Goal: Complete application form

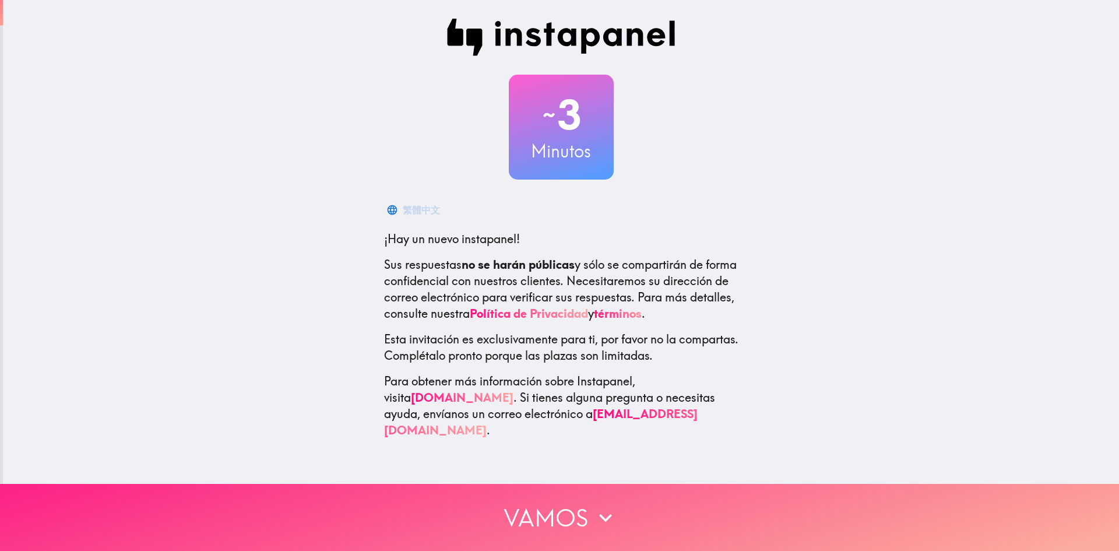
click at [526, 504] on button "Vamos" at bounding box center [559, 517] width 1119 height 67
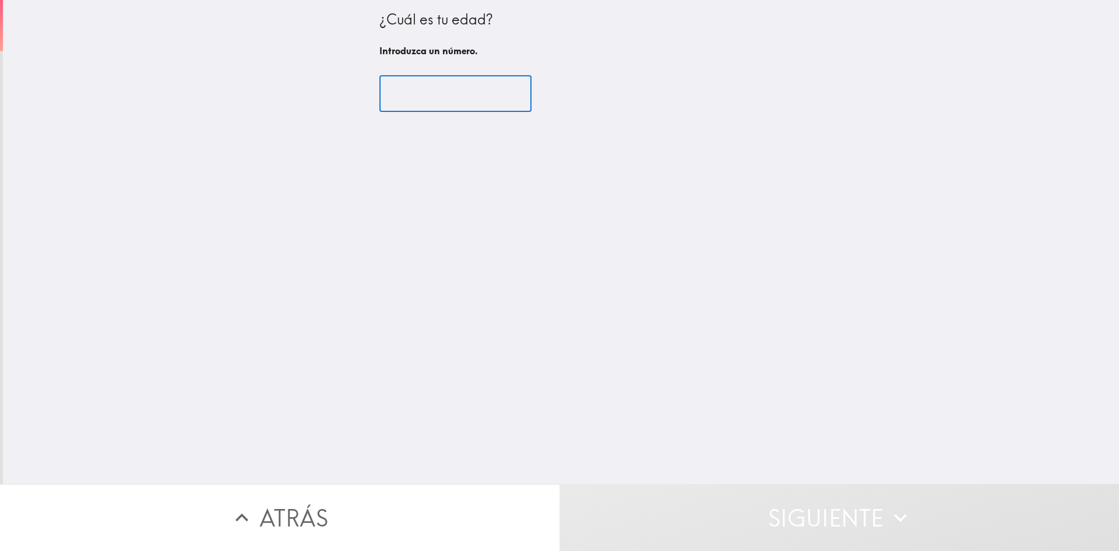
click at [461, 108] on input "number" at bounding box center [455, 94] width 152 height 36
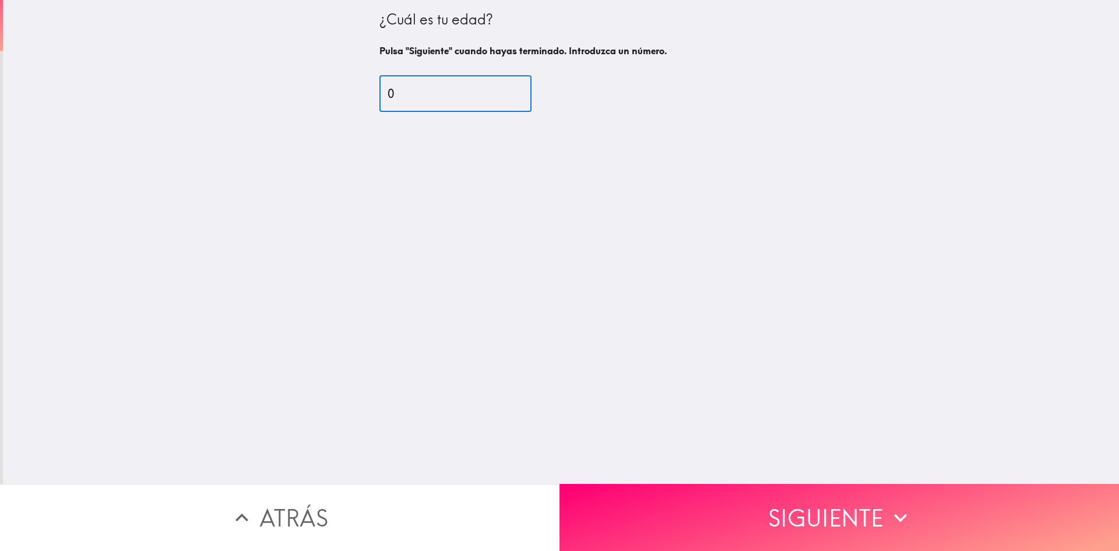
click at [458, 101] on input "0" at bounding box center [455, 94] width 152 height 36
click at [458, 101] on input "2" at bounding box center [455, 94] width 152 height 36
type input "29"
drag, startPoint x: 695, startPoint y: 448, endPoint x: 696, endPoint y: 466, distance: 17.5
click at [695, 449] on div "¿Cuál es tu edad? Pulsa "Siguiente" cuando hayas terminado. Introduzca un númer…" at bounding box center [561, 242] width 1116 height 484
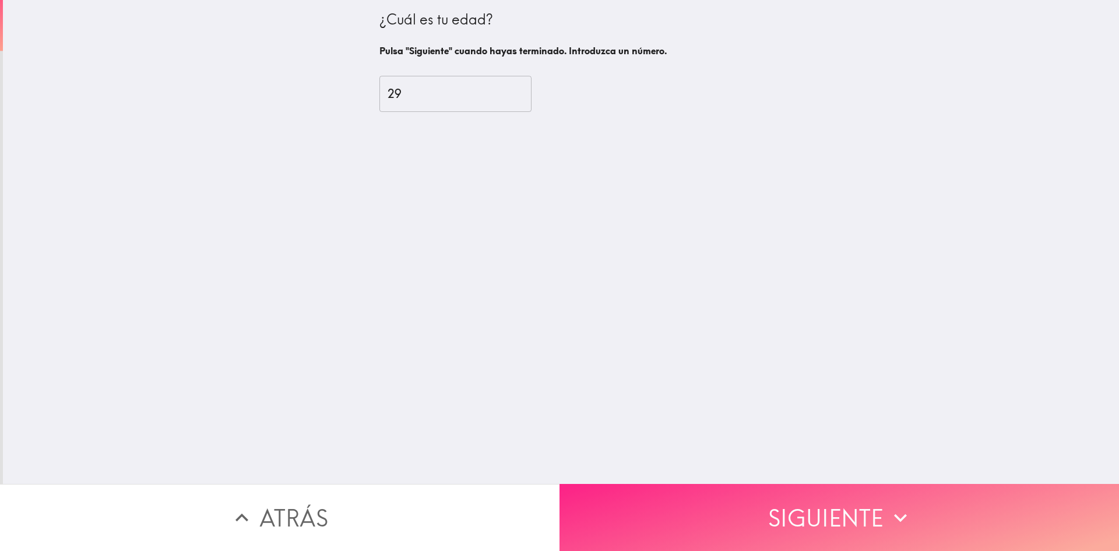
click at [718, 505] on button "Siguiente" at bounding box center [840, 517] width 560 height 67
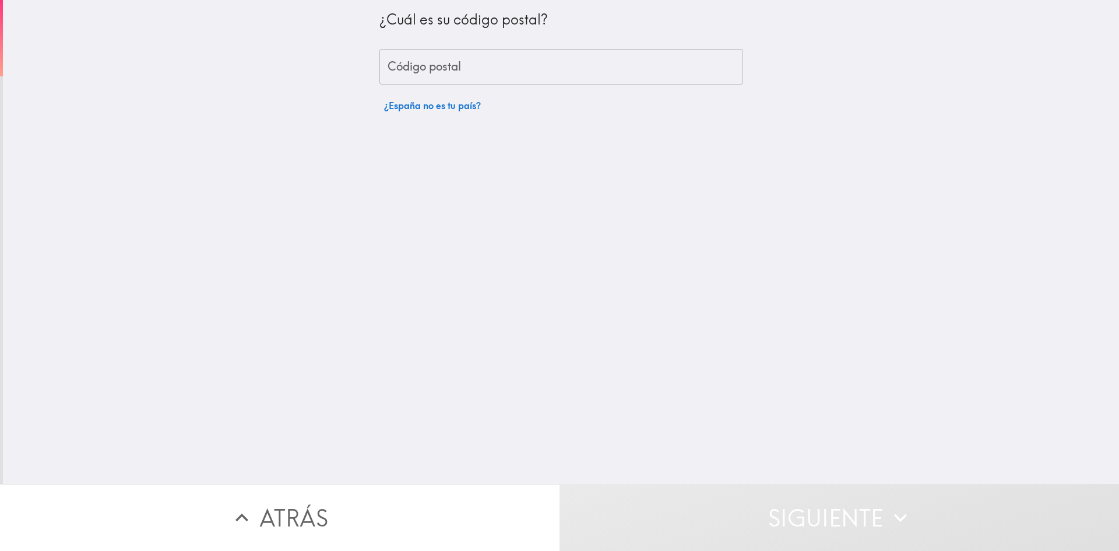
click at [448, 60] on input "Código postal" at bounding box center [561, 67] width 364 height 36
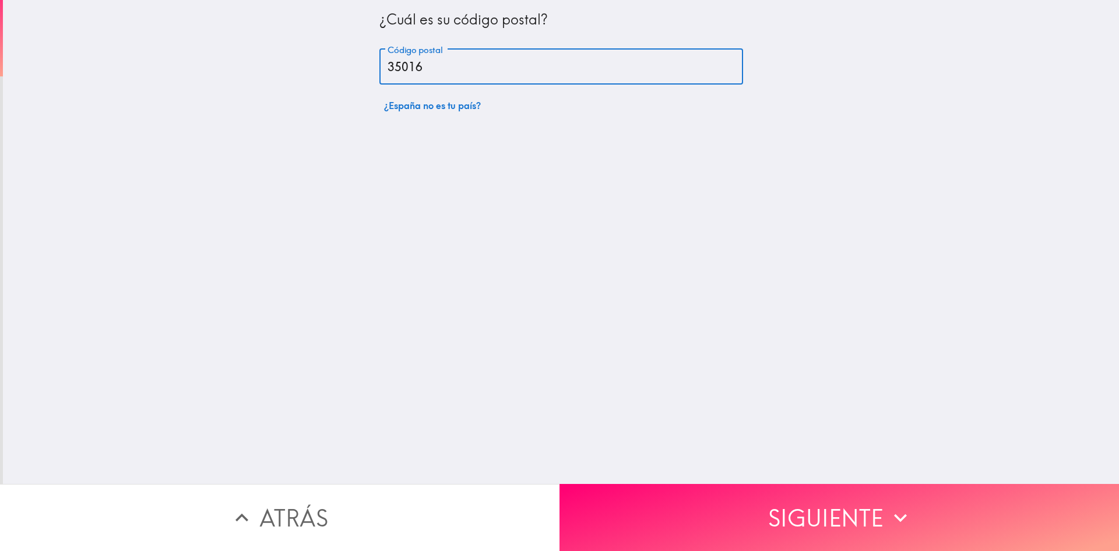
type input "35016"
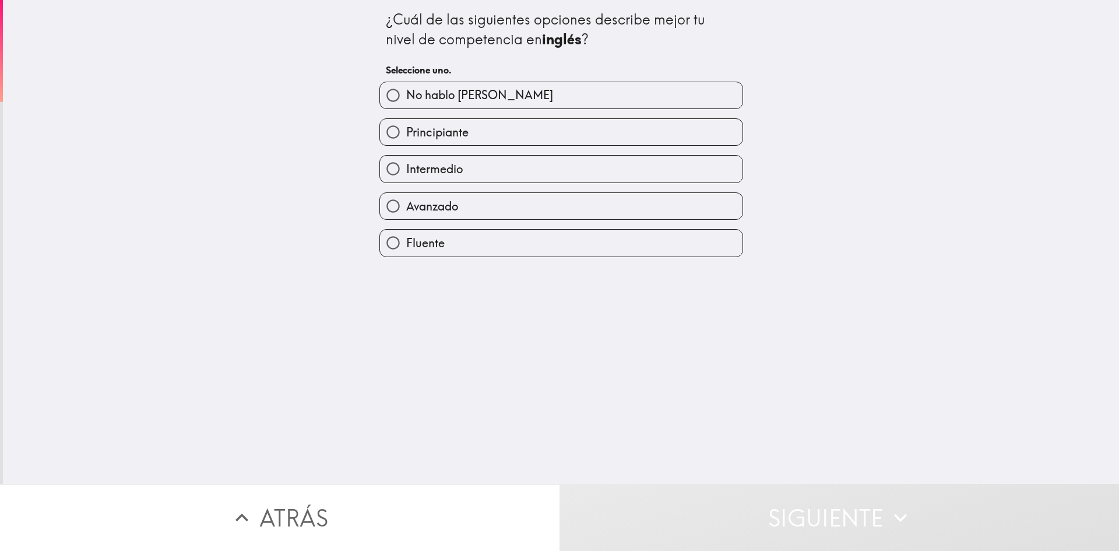
click at [450, 206] on span "Avanzado" at bounding box center [432, 206] width 52 height 16
click at [406, 206] on input "Avanzado" at bounding box center [393, 206] width 26 height 26
radio input "true"
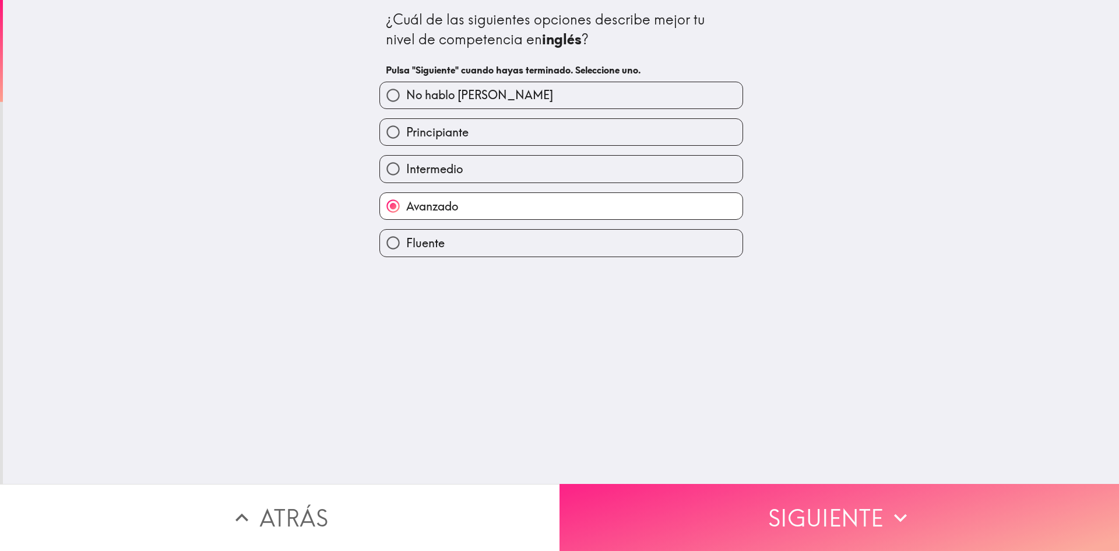
click at [765, 526] on button "Siguiente" at bounding box center [840, 517] width 560 height 67
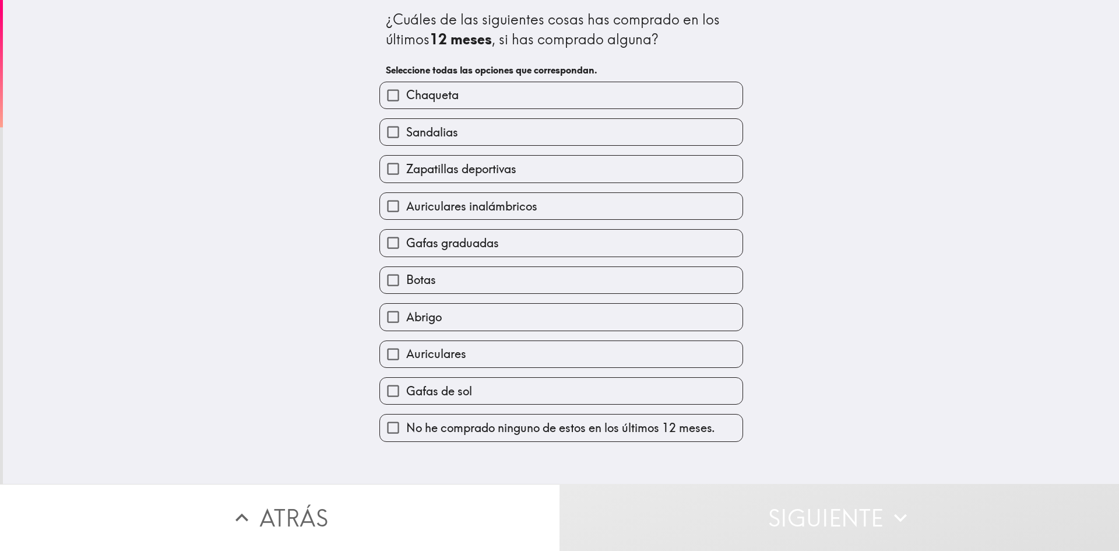
click at [458, 243] on span "Gafas graduadas" at bounding box center [452, 243] width 93 height 16
click at [406, 243] on input "Gafas graduadas" at bounding box center [393, 243] width 26 height 26
checkbox input "true"
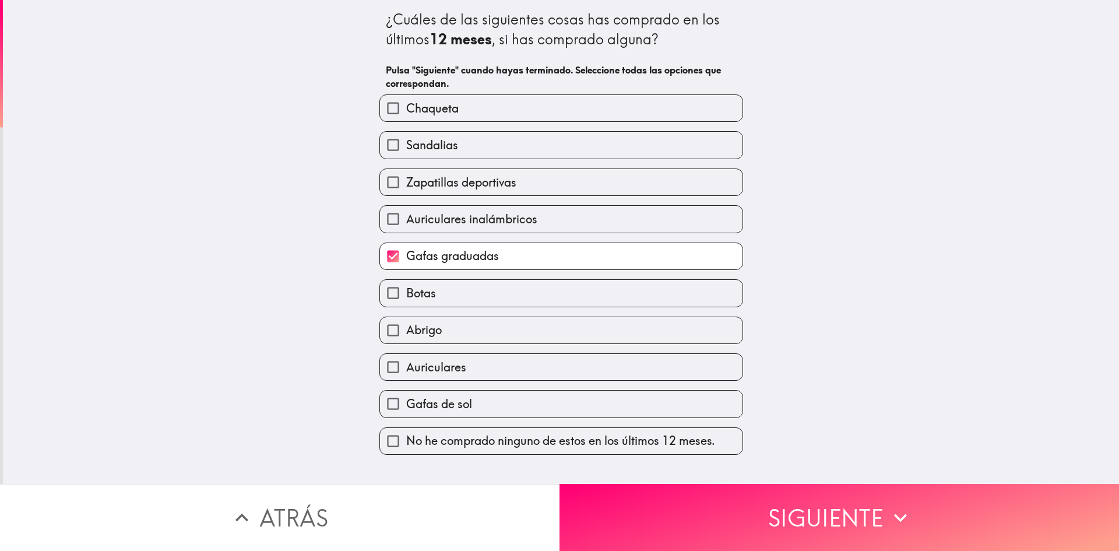
click at [454, 230] on label "Auriculares inalámbricos" at bounding box center [561, 219] width 363 height 26
click at [406, 230] on input "Auriculares inalámbricos" at bounding box center [393, 219] width 26 height 26
checkbox input "true"
click at [458, 192] on label "Zapatillas deportivas" at bounding box center [561, 182] width 363 height 26
click at [406, 192] on input "Zapatillas deportivas" at bounding box center [393, 182] width 26 height 26
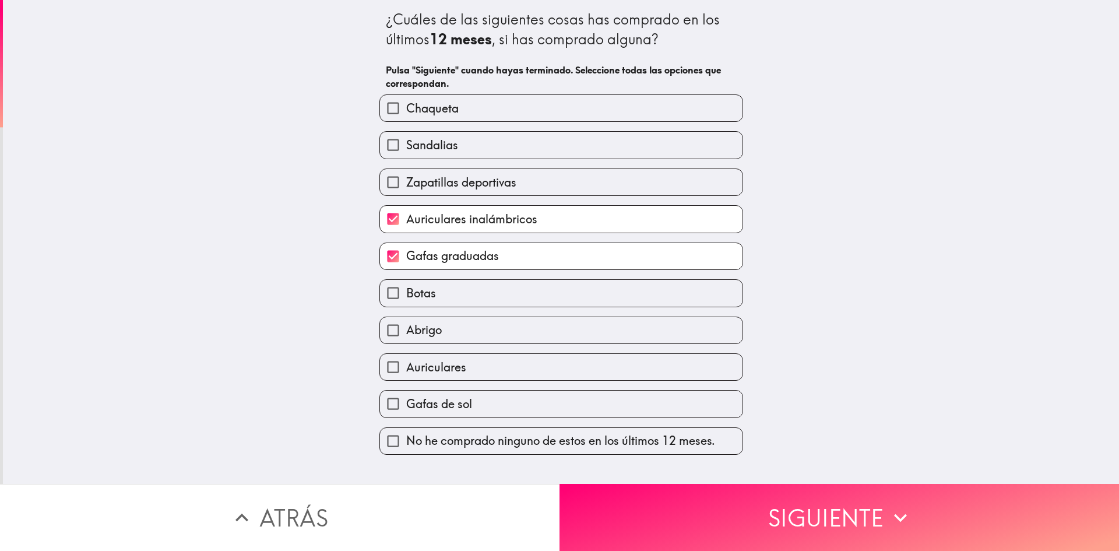
checkbox input "true"
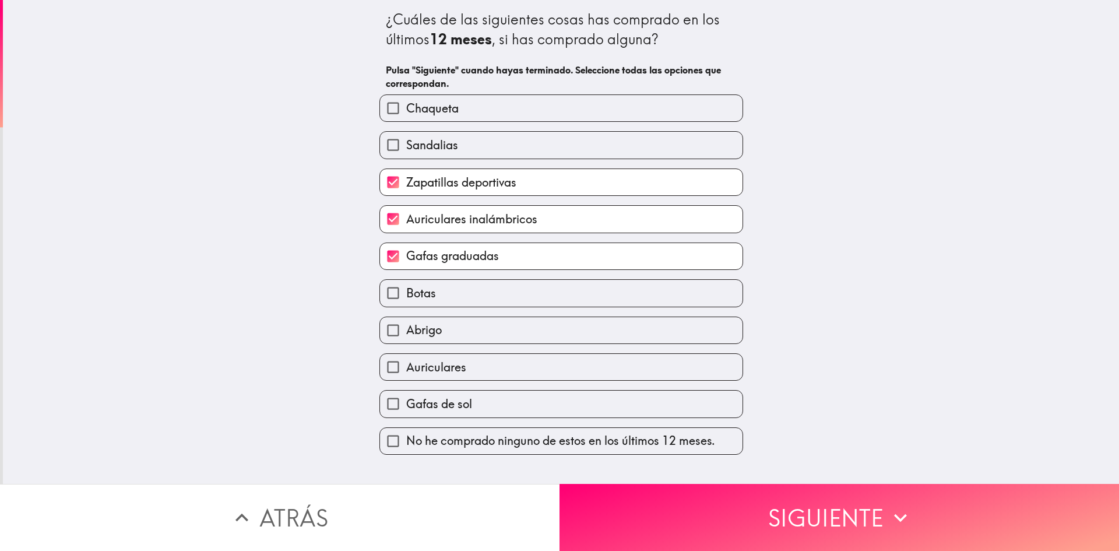
click at [454, 152] on label "Sandalias" at bounding box center [561, 145] width 363 height 26
click at [406, 152] on input "Sandalias" at bounding box center [393, 145] width 26 height 26
checkbox input "true"
click at [452, 114] on label "Chaqueta" at bounding box center [561, 108] width 363 height 26
click at [406, 114] on input "Chaqueta" at bounding box center [393, 108] width 26 height 26
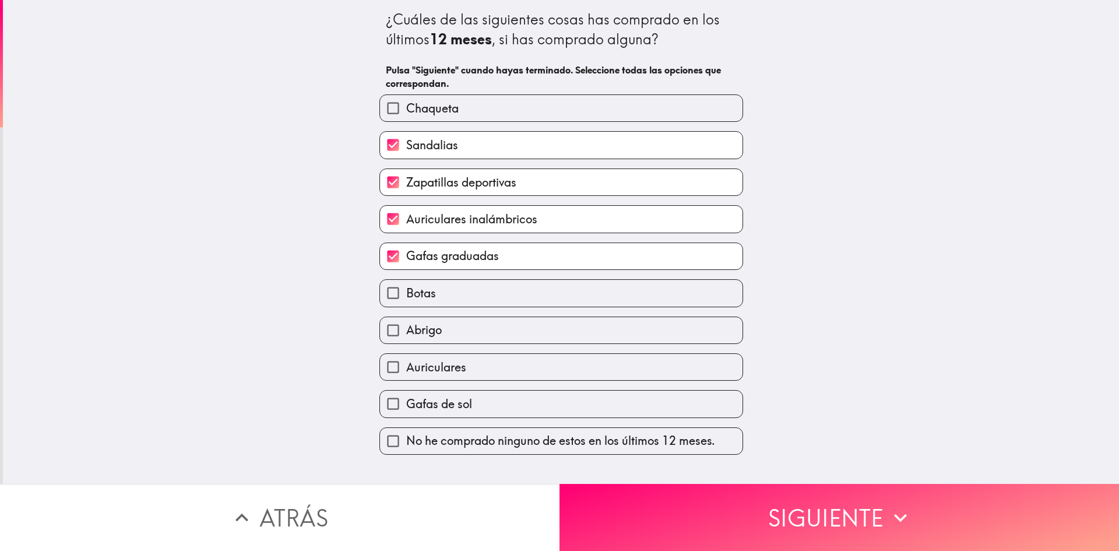
checkbox input "true"
click at [445, 222] on span "Auriculares inalámbricos" at bounding box center [471, 219] width 131 height 16
click at [406, 222] on input "Auriculares inalámbricos" at bounding box center [393, 219] width 26 height 26
checkbox input "false"
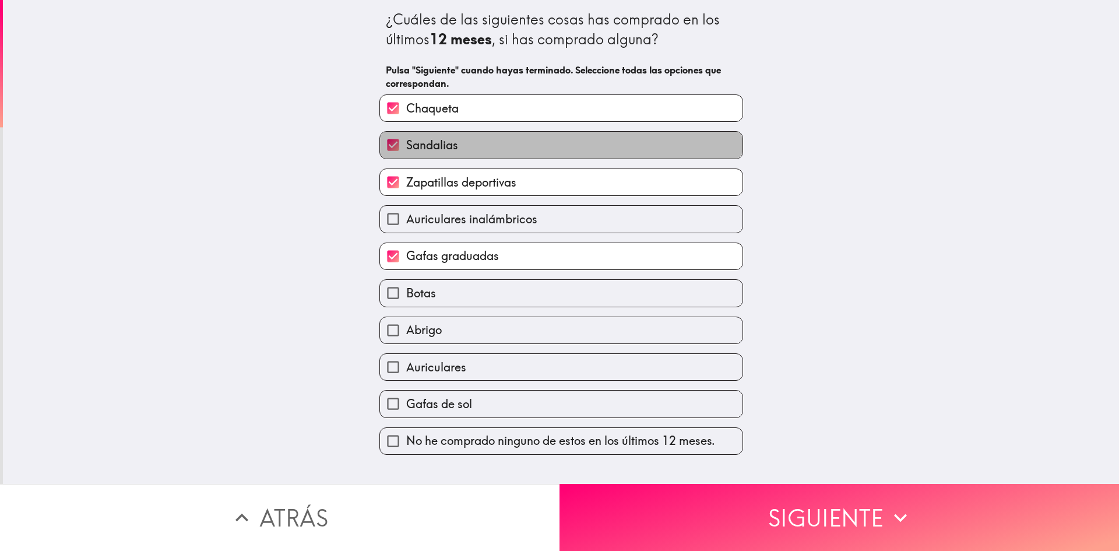
click at [480, 146] on label "Sandalias" at bounding box center [561, 145] width 363 height 26
click at [406, 146] on input "Sandalias" at bounding box center [393, 145] width 26 height 26
checkbox input "false"
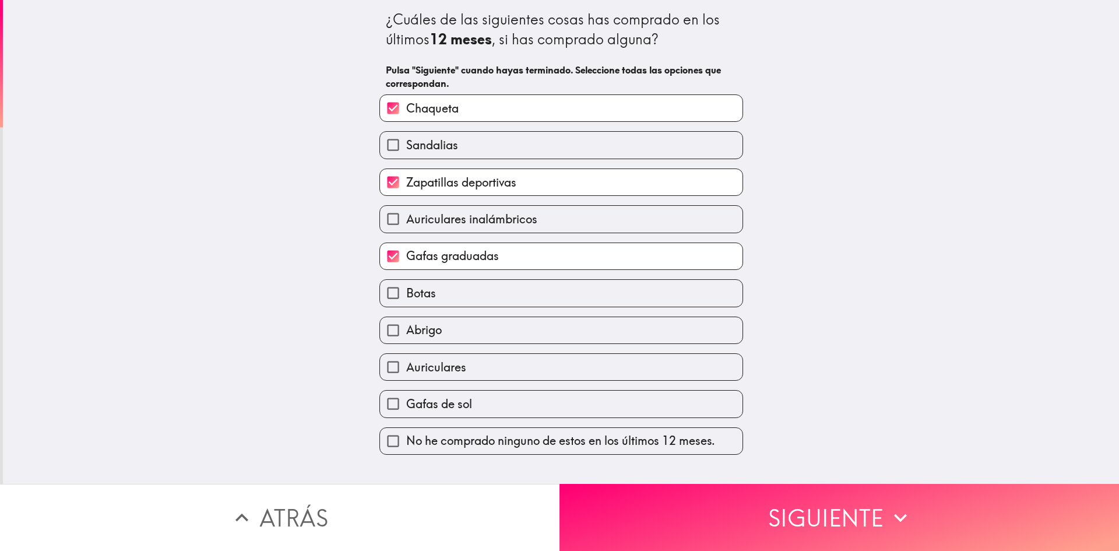
click at [465, 333] on label "Abrigo" at bounding box center [561, 330] width 363 height 26
click at [406, 333] on input "Abrigo" at bounding box center [393, 330] width 26 height 26
checkbox input "true"
click at [459, 395] on label "Gafas de sol" at bounding box center [561, 404] width 363 height 26
click at [406, 395] on input "Gafas de sol" at bounding box center [393, 404] width 26 height 26
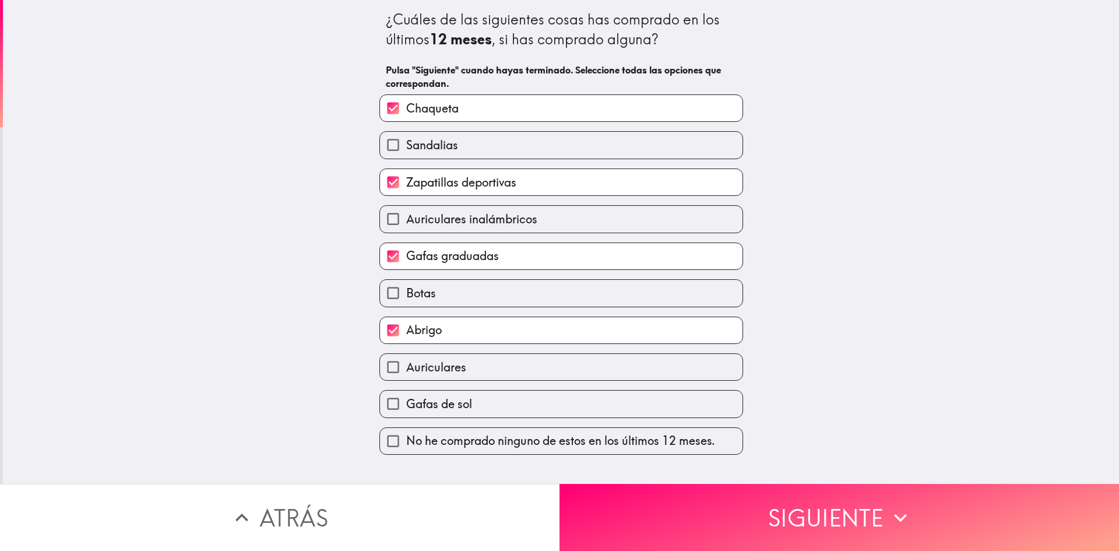
checkbox input "true"
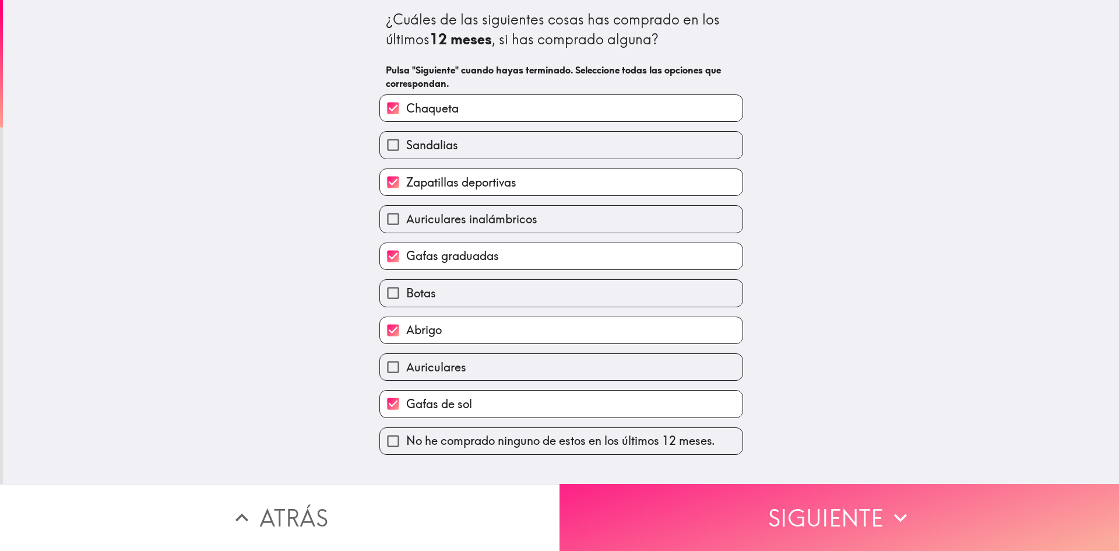
click at [739, 516] on button "Siguiente" at bounding box center [840, 517] width 560 height 67
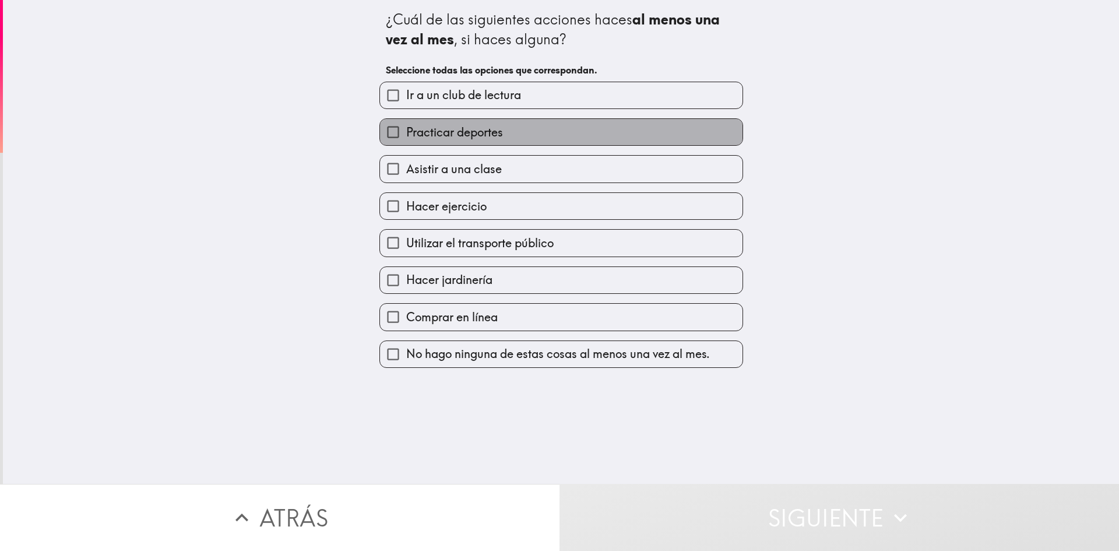
click at [496, 128] on label "Practicar deportes" at bounding box center [561, 132] width 363 height 26
click at [406, 128] on input "Practicar deportes" at bounding box center [393, 132] width 26 height 26
checkbox input "true"
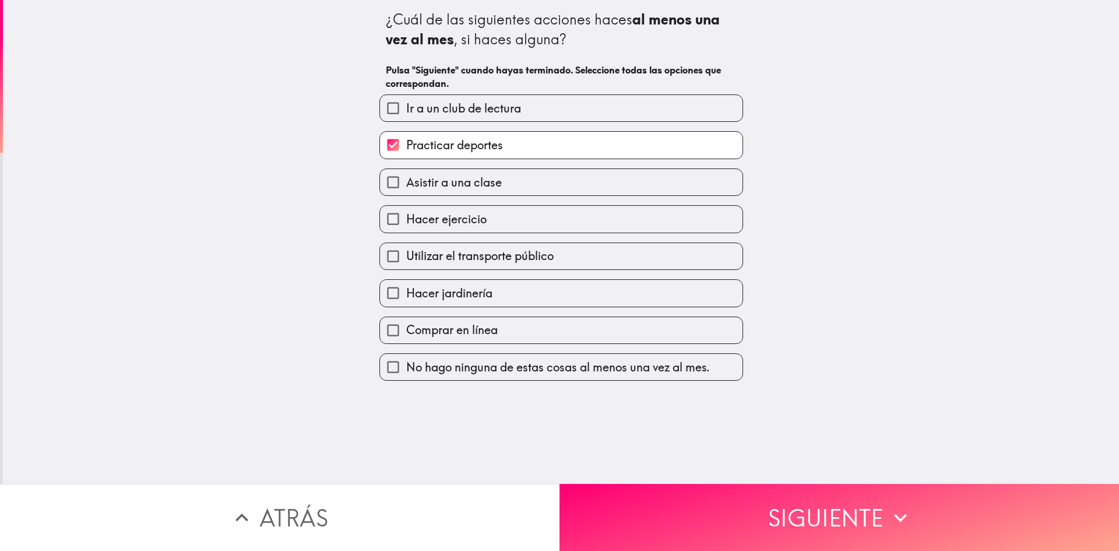
click at [495, 219] on label "Hacer ejercicio" at bounding box center [561, 219] width 363 height 26
click at [406, 219] on input "Hacer ejercicio" at bounding box center [393, 219] width 26 height 26
checkbox input "true"
click at [532, 301] on label "Hacer jardinería" at bounding box center [561, 293] width 363 height 26
click at [406, 301] on input "Hacer jardinería" at bounding box center [393, 293] width 26 height 26
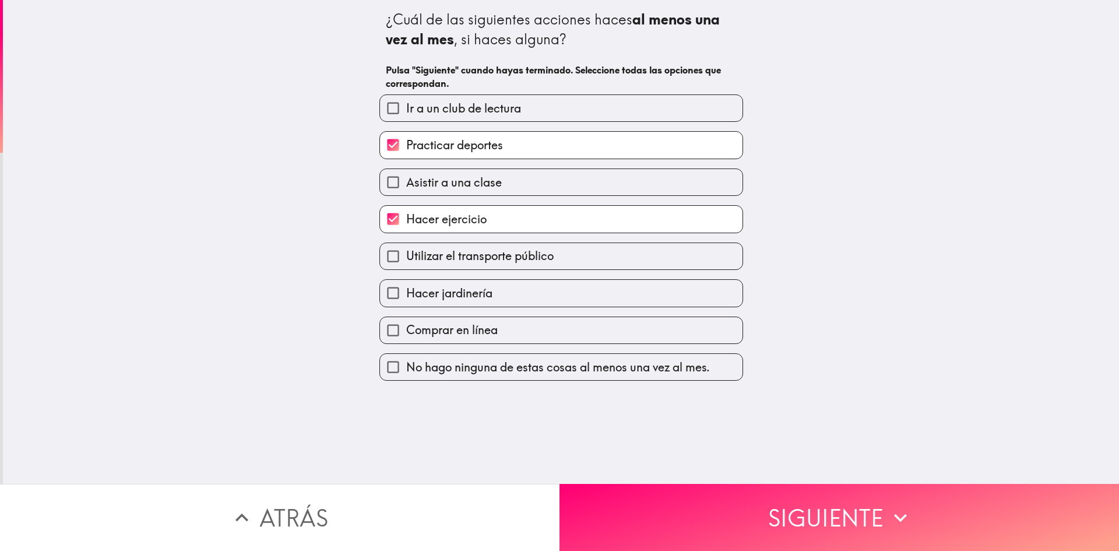
checkbox input "true"
click at [543, 326] on label "Comprar en línea" at bounding box center [561, 330] width 363 height 26
click at [406, 326] on input "Comprar en línea" at bounding box center [393, 330] width 26 height 26
checkbox input "true"
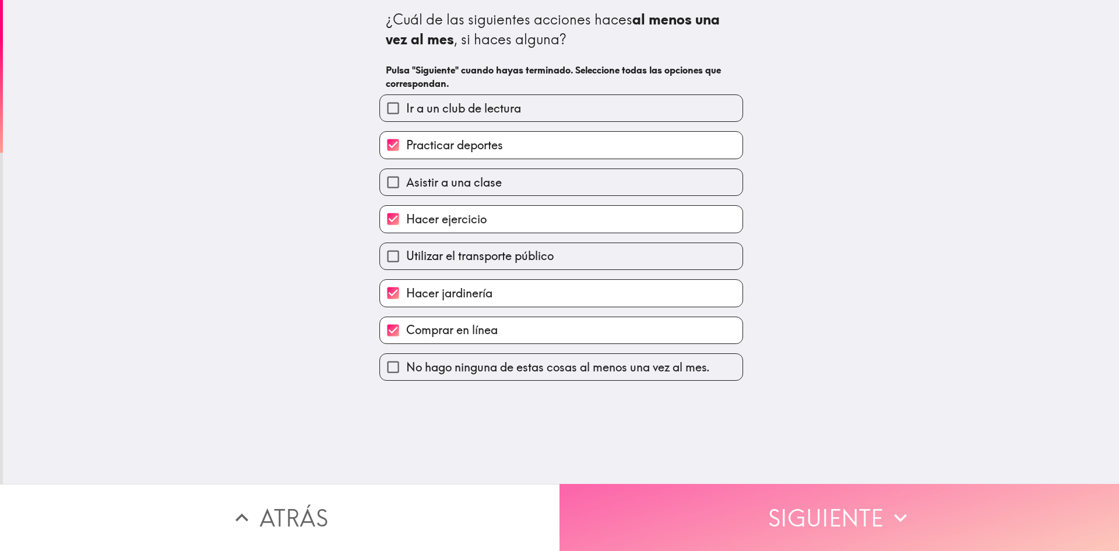
click at [692, 510] on button "Siguiente" at bounding box center [840, 517] width 560 height 67
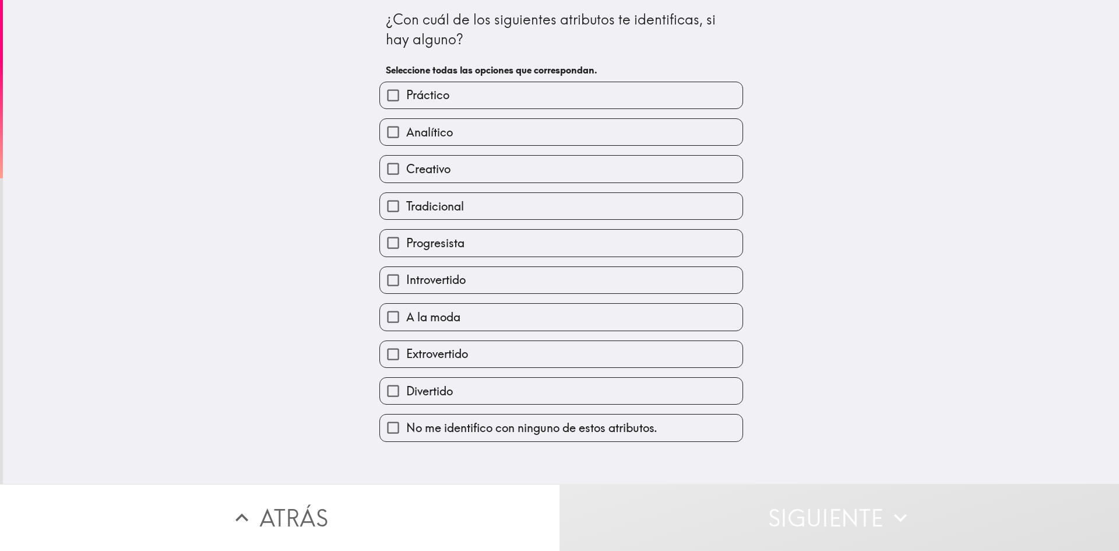
click at [463, 177] on label "Creativo" at bounding box center [561, 169] width 363 height 26
click at [406, 177] on input "Creativo" at bounding box center [393, 169] width 26 height 26
checkbox input "true"
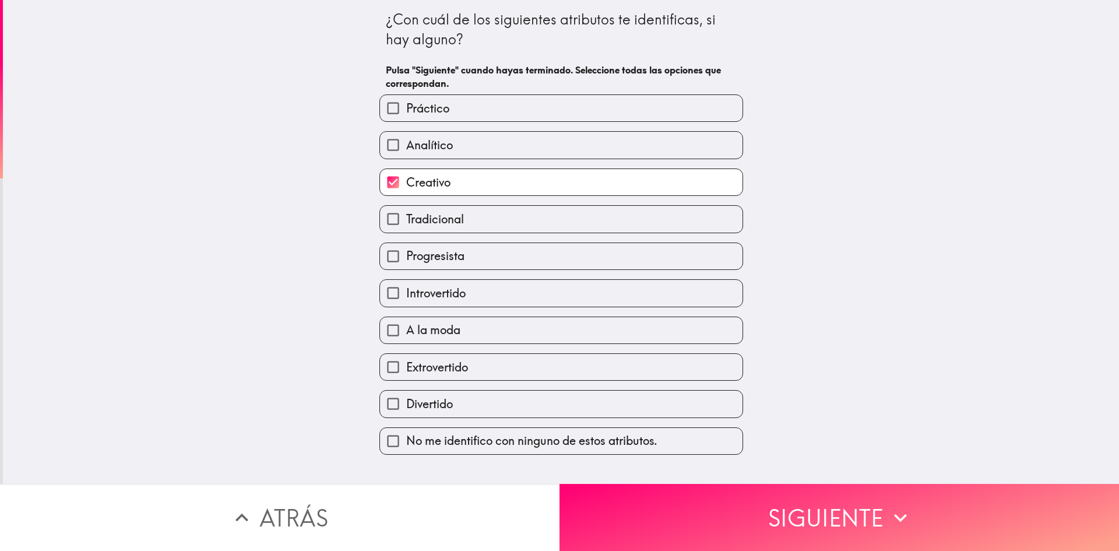
drag, startPoint x: 477, startPoint y: 264, endPoint x: 479, endPoint y: 281, distance: 17.1
click at [477, 265] on label "Progresista" at bounding box center [561, 256] width 363 height 26
click at [406, 265] on input "Progresista" at bounding box center [393, 256] width 26 height 26
checkbox input "true"
click at [469, 357] on label "Extrovertido" at bounding box center [561, 367] width 363 height 26
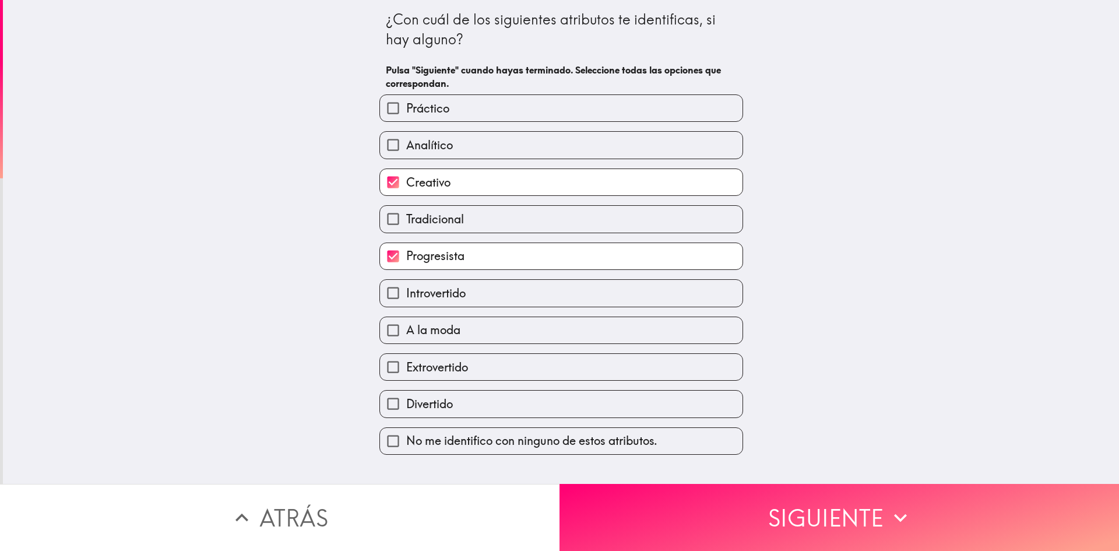
click at [406, 357] on input "Extrovertido" at bounding box center [393, 367] width 26 height 26
checkbox input "true"
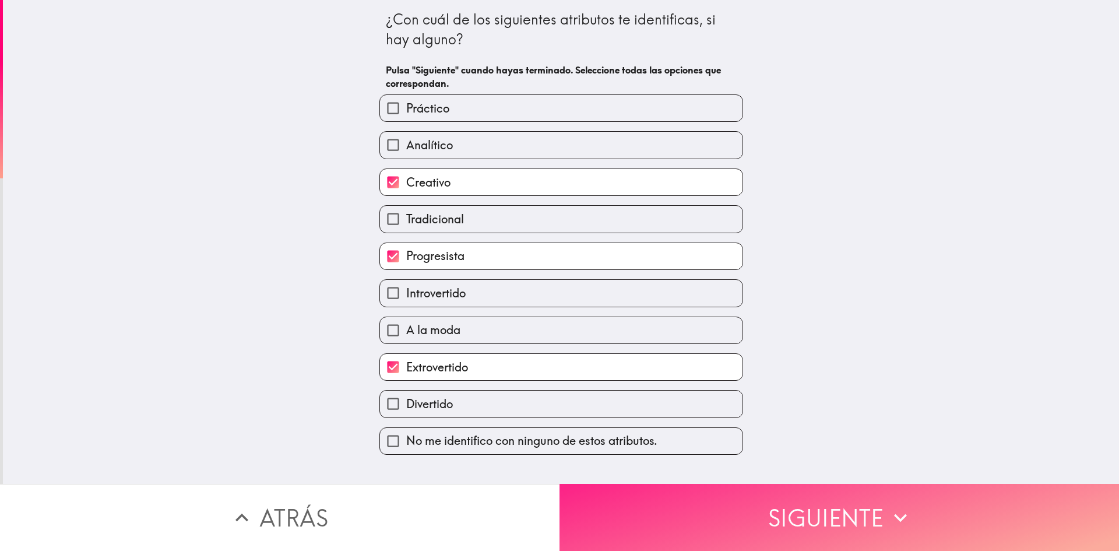
click at [635, 505] on button "Siguiente" at bounding box center [840, 517] width 560 height 67
